Goal: Register for event/course

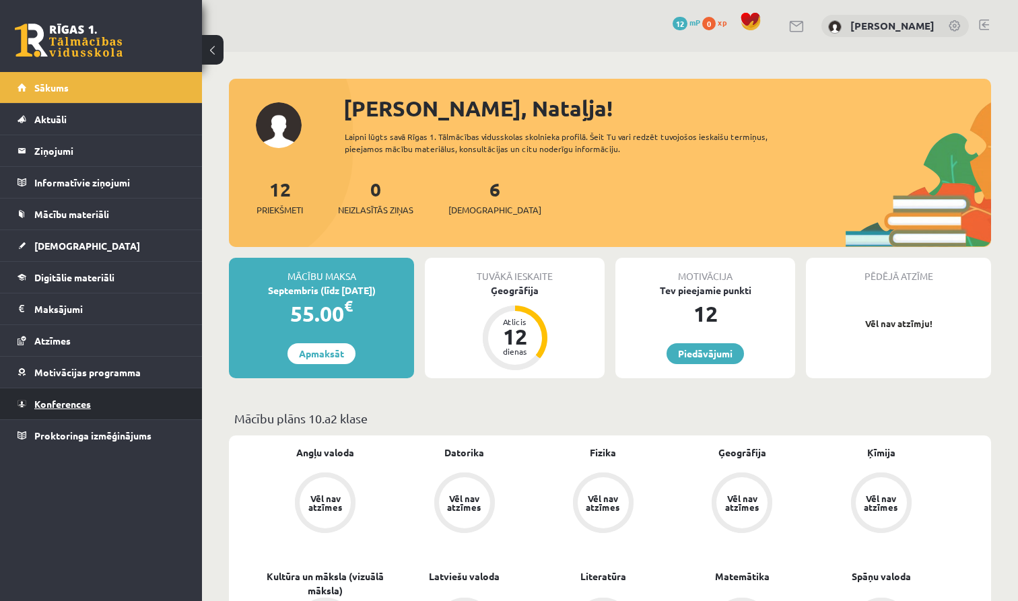
click at [72, 408] on span "Konferences" at bounding box center [62, 404] width 57 height 12
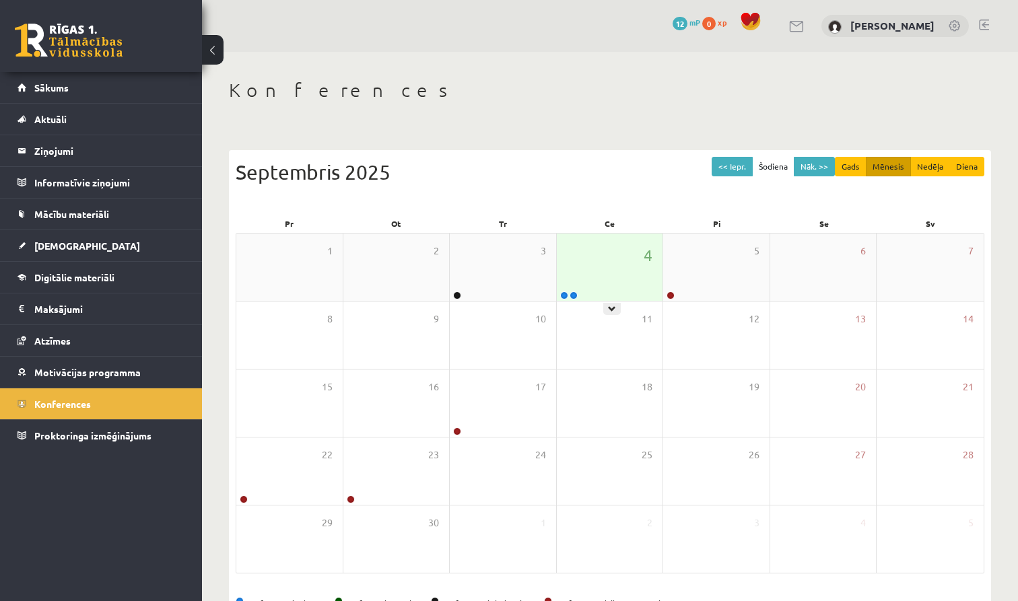
click at [603, 271] on div "4" at bounding box center [610, 267] width 106 height 67
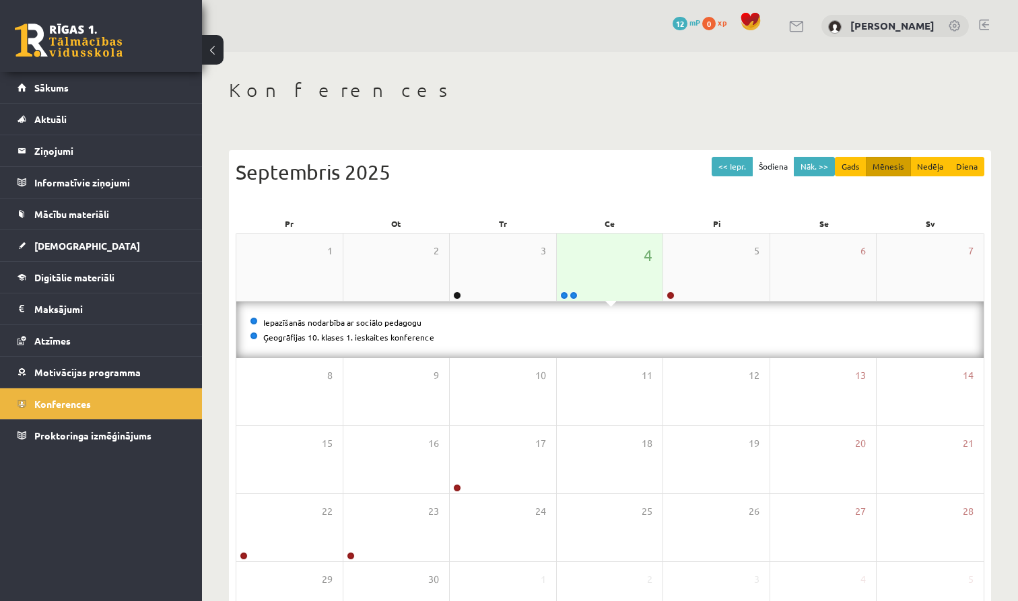
click at [605, 283] on div "4" at bounding box center [610, 267] width 106 height 67
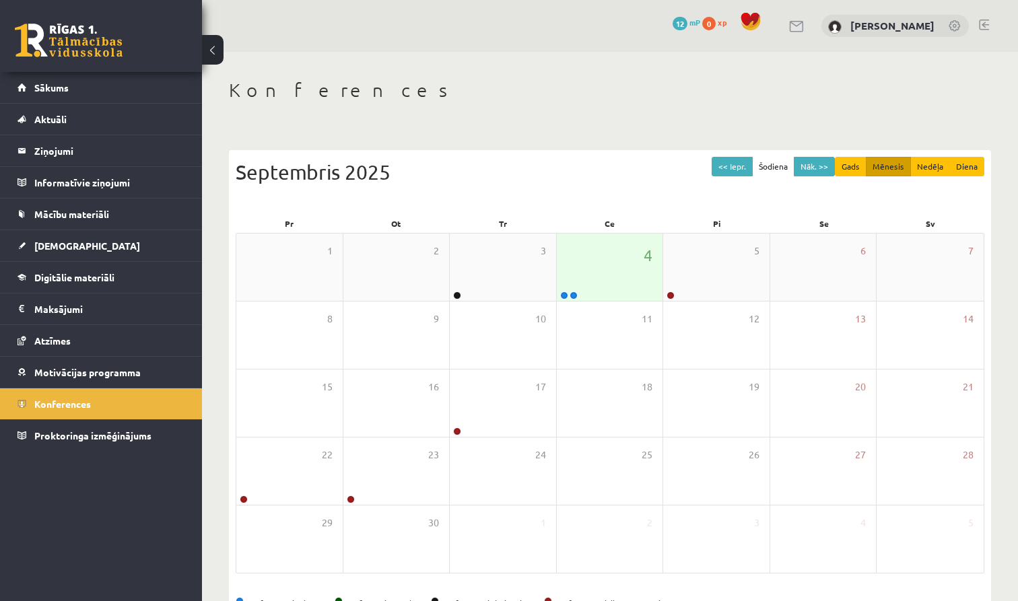
click at [605, 283] on div "4" at bounding box center [610, 267] width 106 height 67
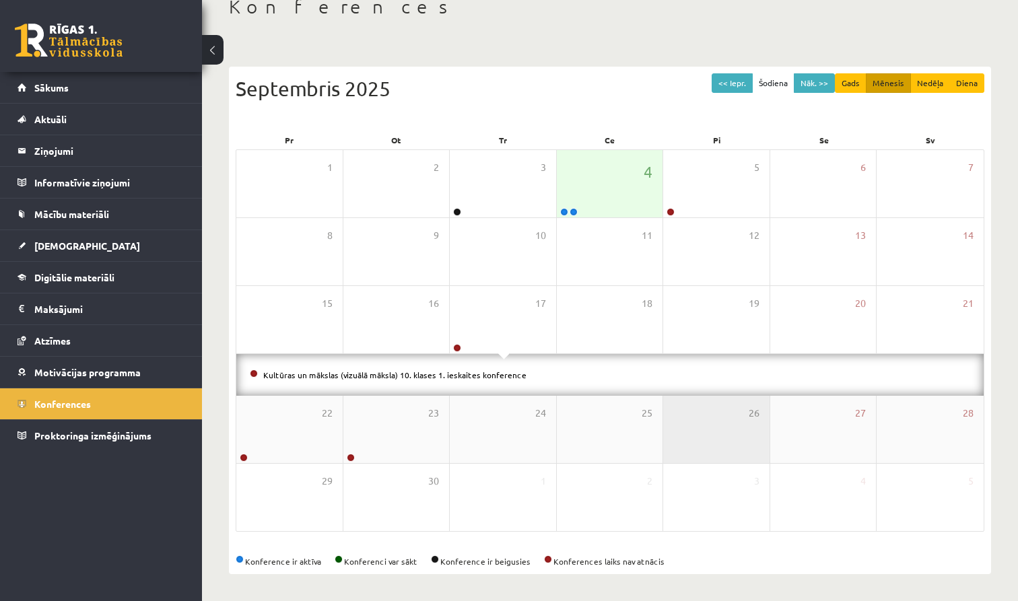
scroll to position [84, 0]
click at [630, 209] on div "4" at bounding box center [610, 183] width 106 height 67
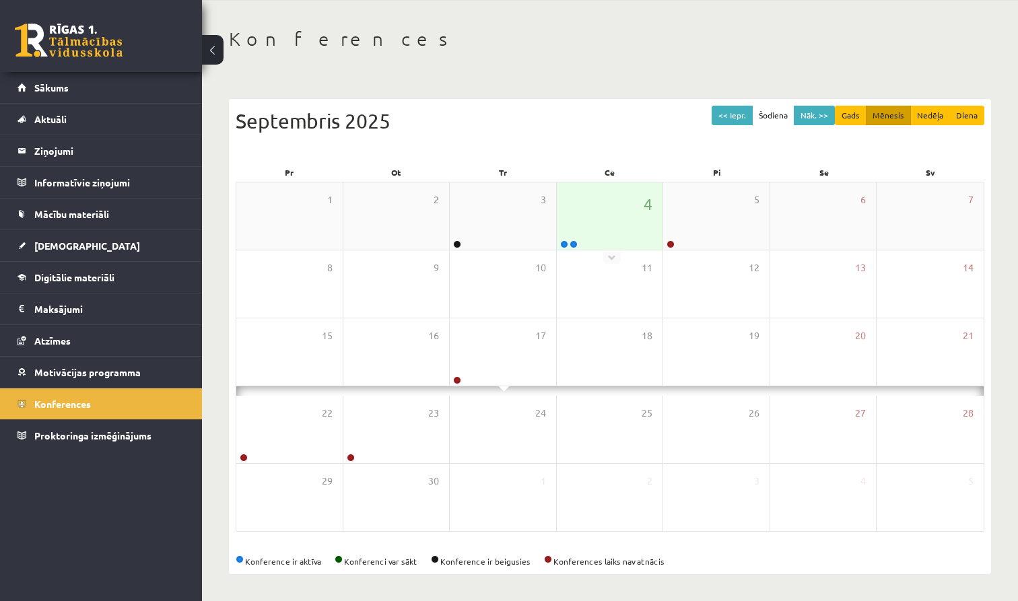
scroll to position [42, 0]
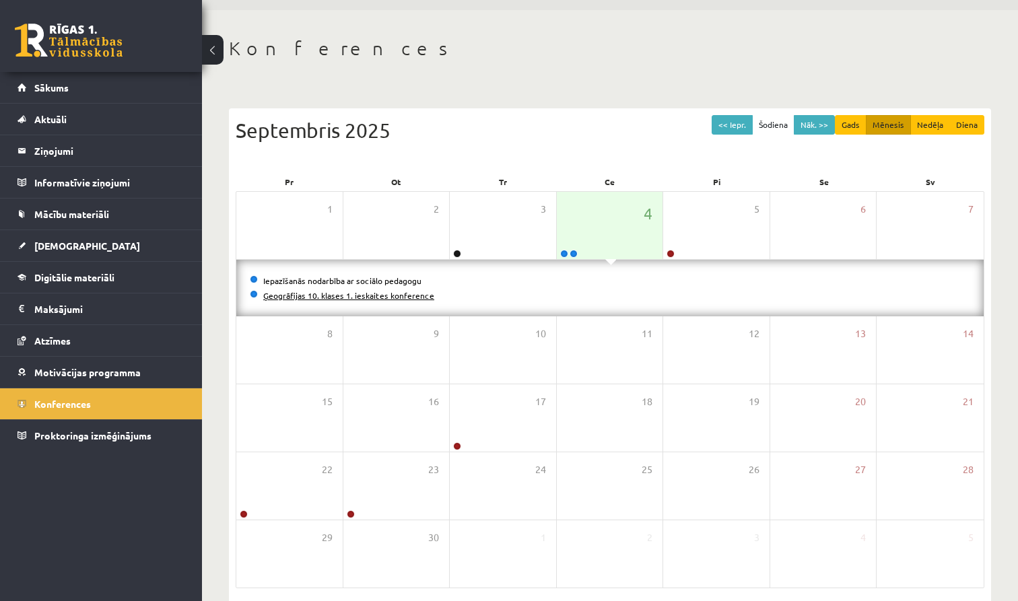
click at [404, 296] on link "Ģeogrāfijas 10. klases 1. ieskaites konference" at bounding box center [348, 295] width 171 height 11
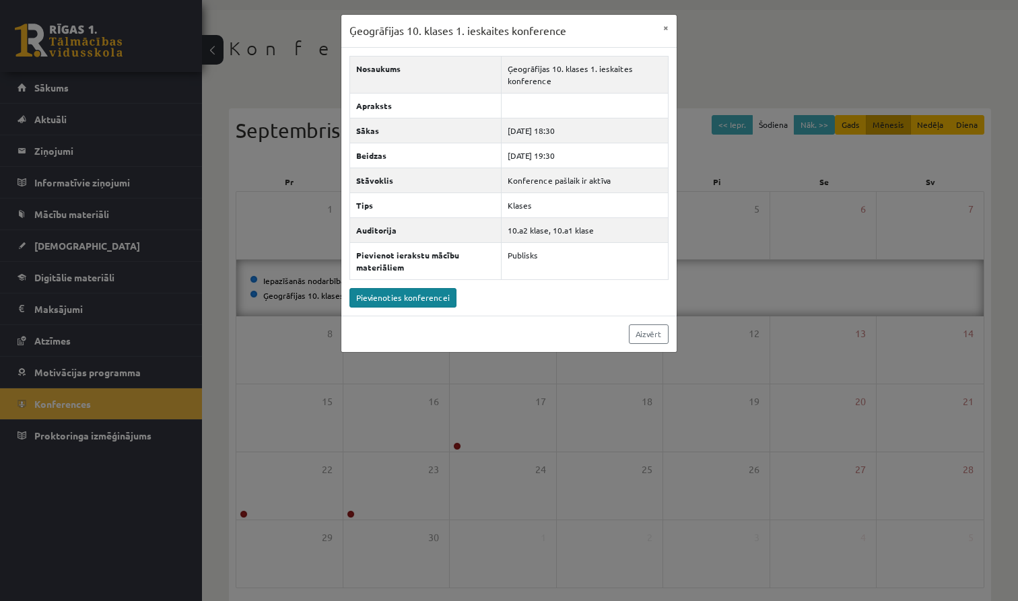
click at [407, 296] on link "Pievienoties konferencei" at bounding box center [403, 298] width 107 height 20
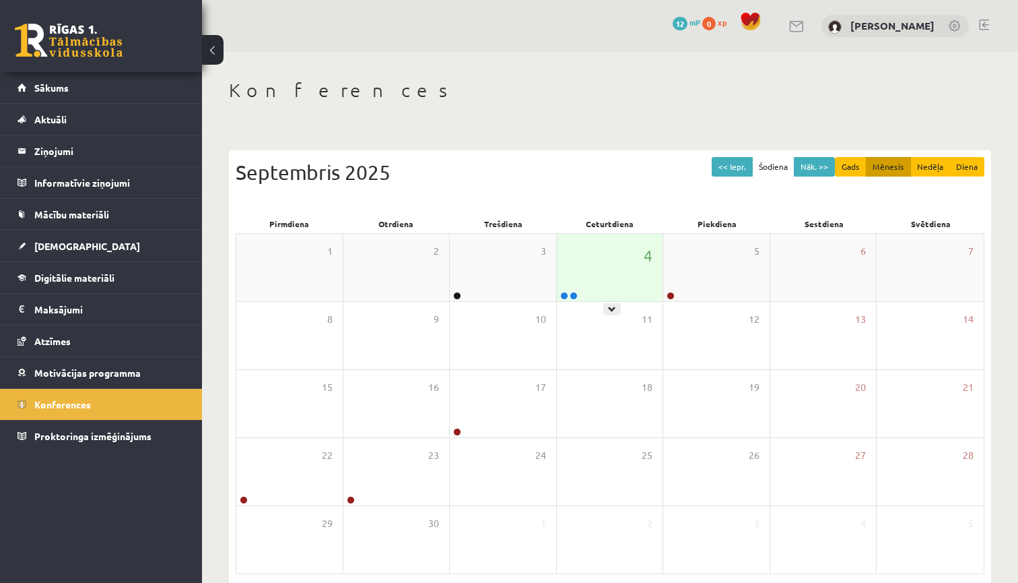
click at [609, 253] on div "4" at bounding box center [610, 267] width 106 height 67
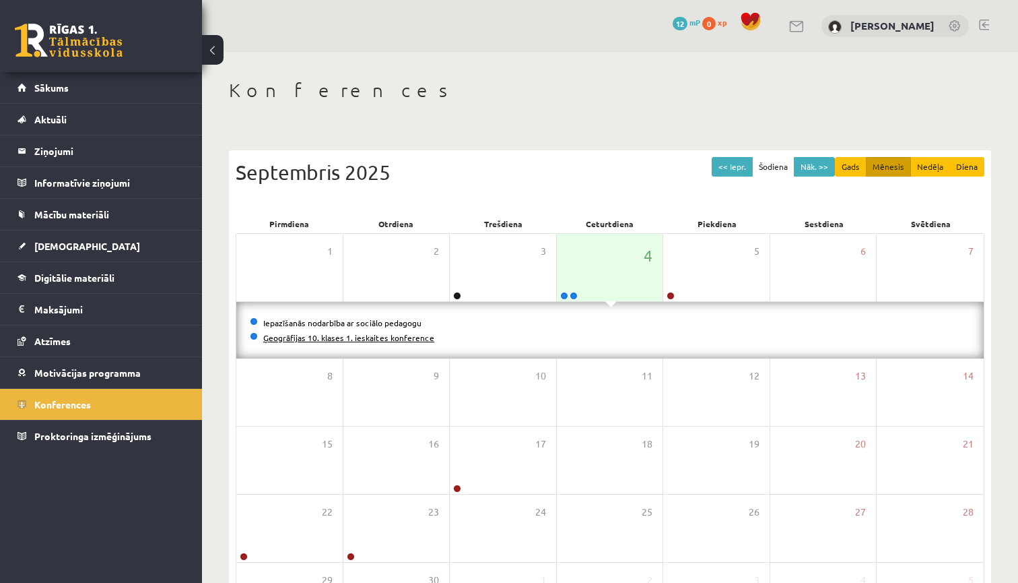
click at [360, 336] on link "Ģeogrāfijas 10. klases 1. ieskaites konference" at bounding box center [348, 337] width 171 height 11
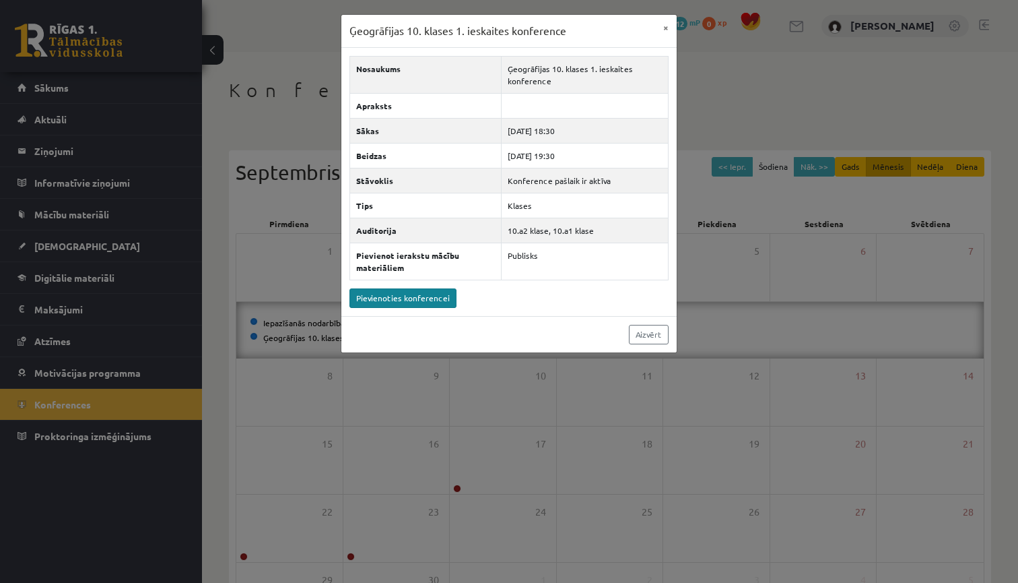
click at [399, 300] on link "Pievienoties konferencei" at bounding box center [403, 298] width 107 height 20
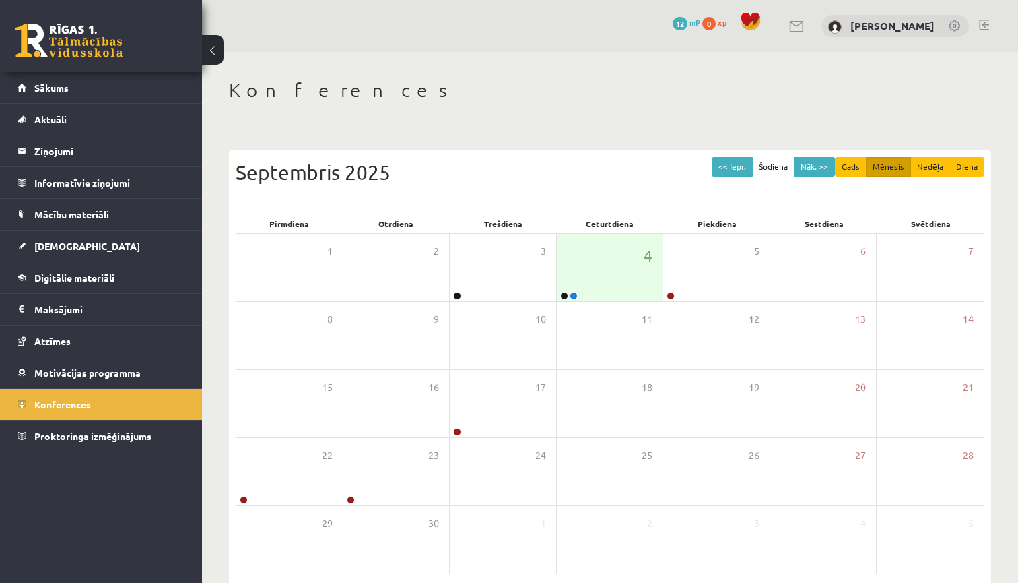
click at [989, 20] on link at bounding box center [984, 25] width 10 height 11
